Goal: Task Accomplishment & Management: Manage account settings

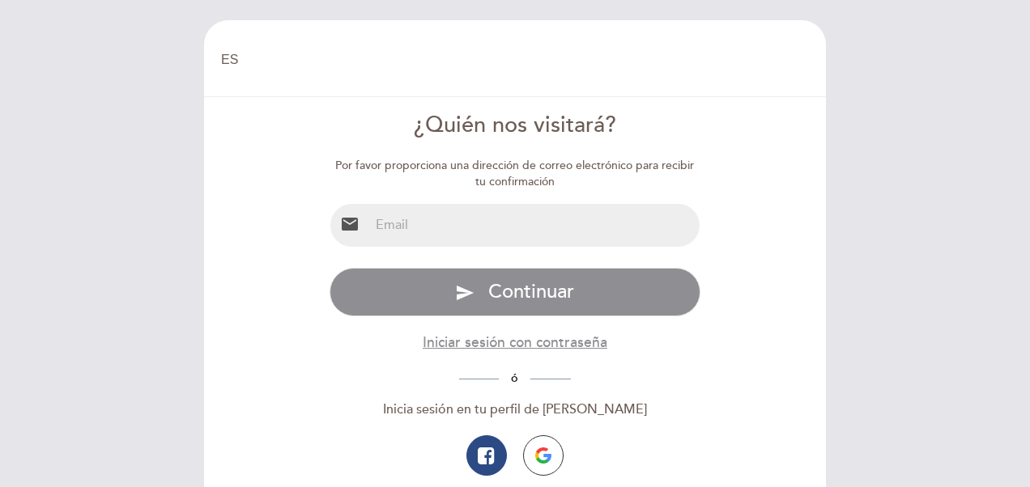
select select "es"
click at [508, 218] on input "email" at bounding box center [534, 225] width 331 height 43
type input "[EMAIL_ADDRESS][DOMAIN_NAME]"
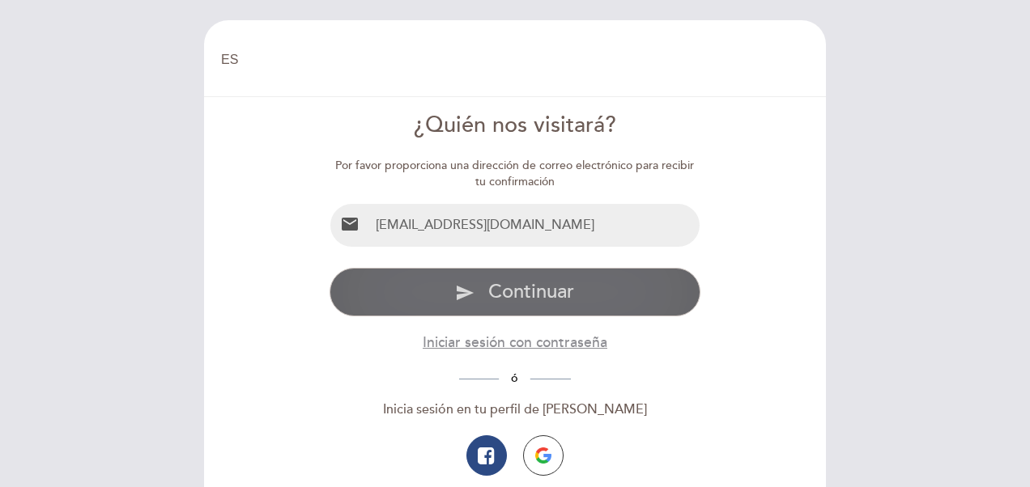
click at [489, 291] on span "Continuar" at bounding box center [531, 291] width 86 height 23
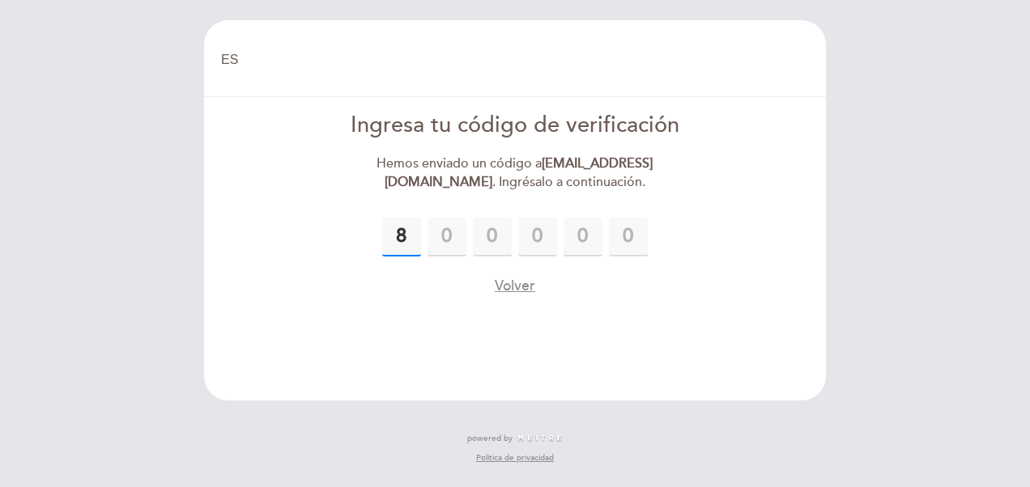
type input "8"
type input "3"
type input "4"
type input "6"
type input "9"
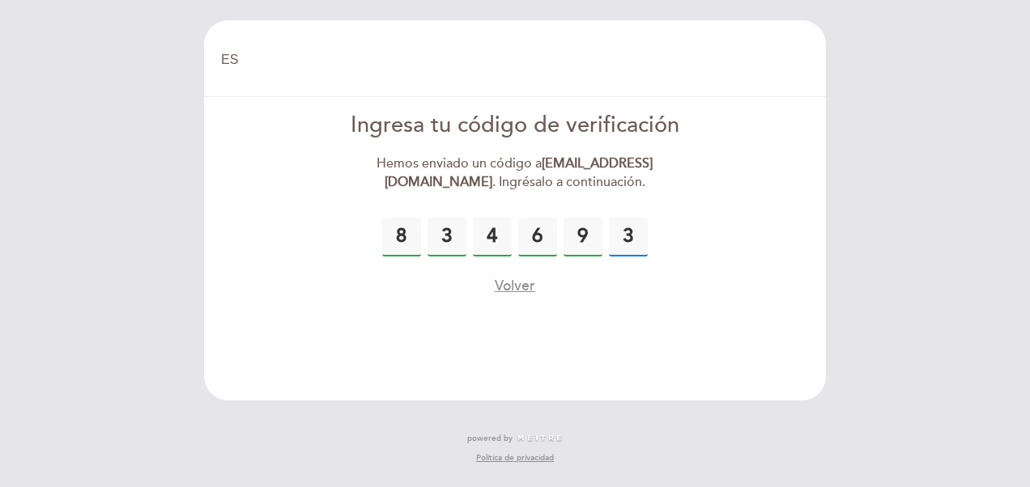
type input "3"
